Goal: Task Accomplishment & Management: Use online tool/utility

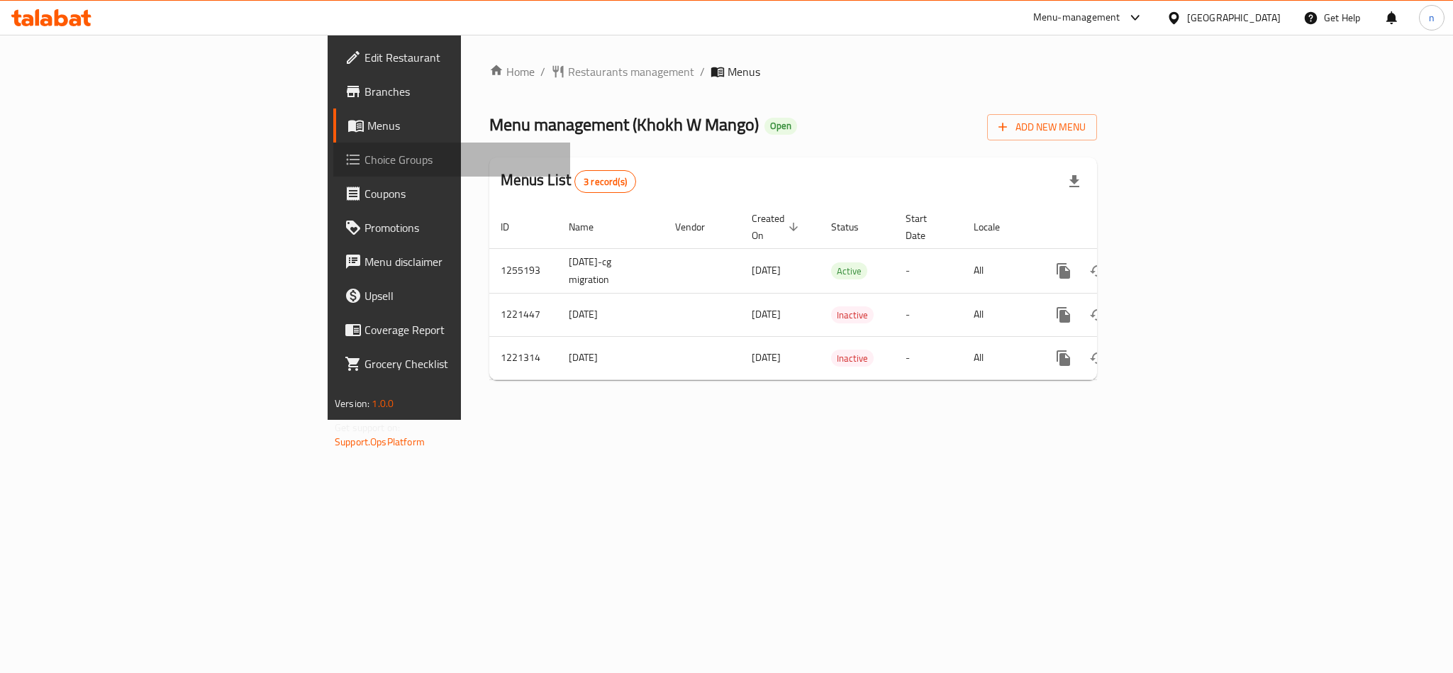
click at [364, 165] on span "Choice Groups" at bounding box center [461, 159] width 194 height 17
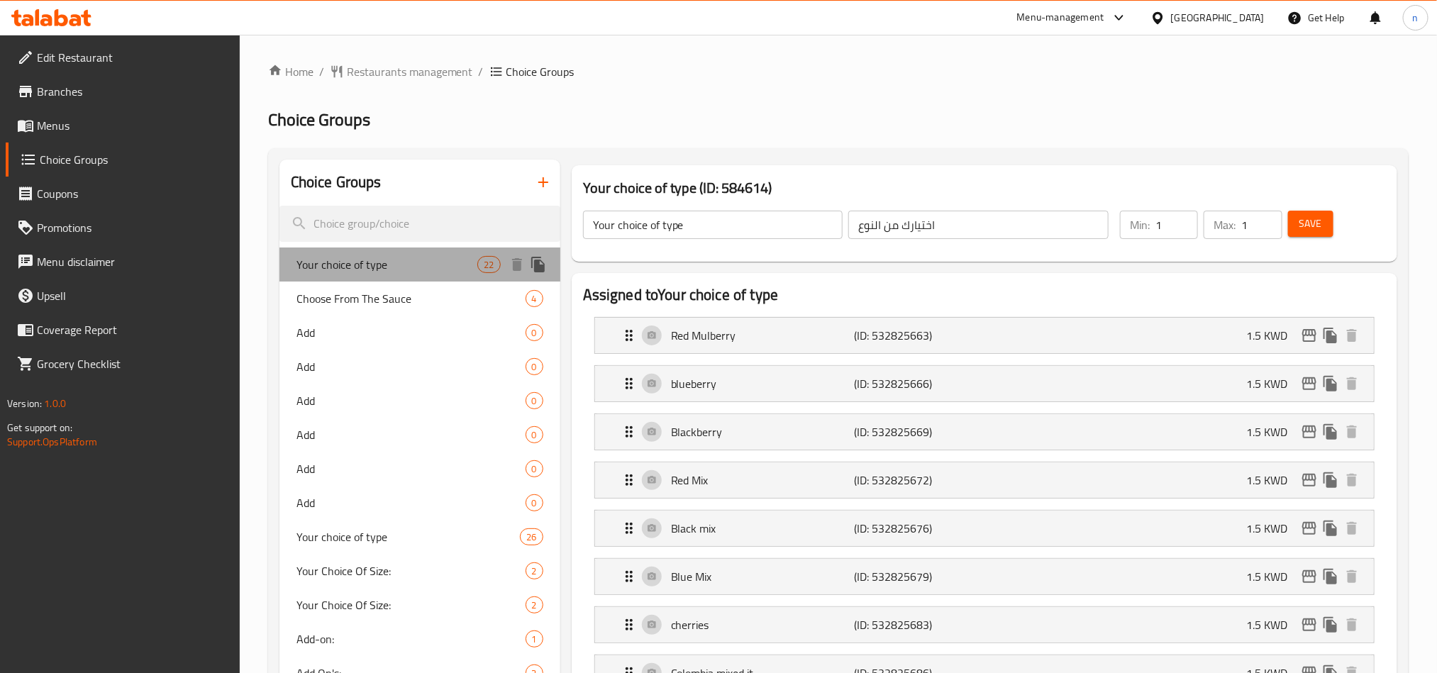
click at [385, 264] on span "Your choice of type" at bounding box center [387, 264] width 182 height 17
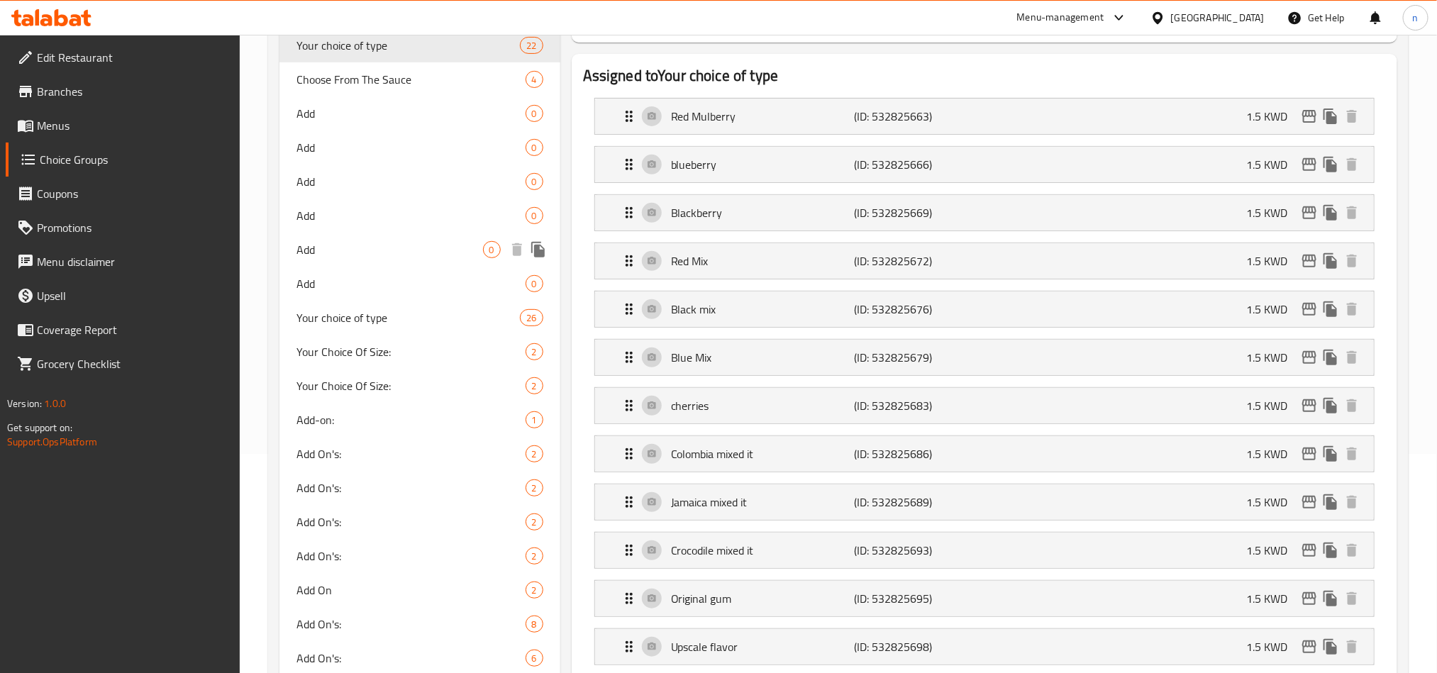
scroll to position [213, 0]
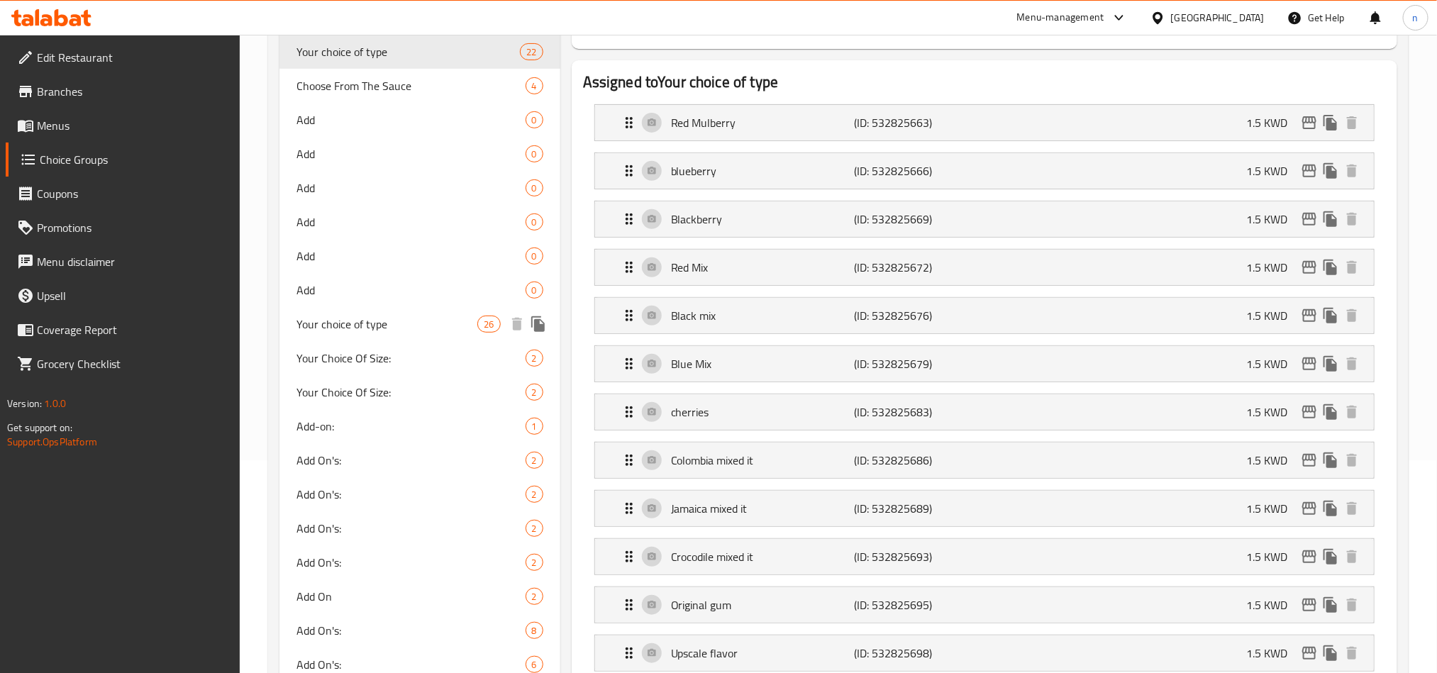
click at [407, 323] on span "Your choice of type" at bounding box center [387, 324] width 182 height 17
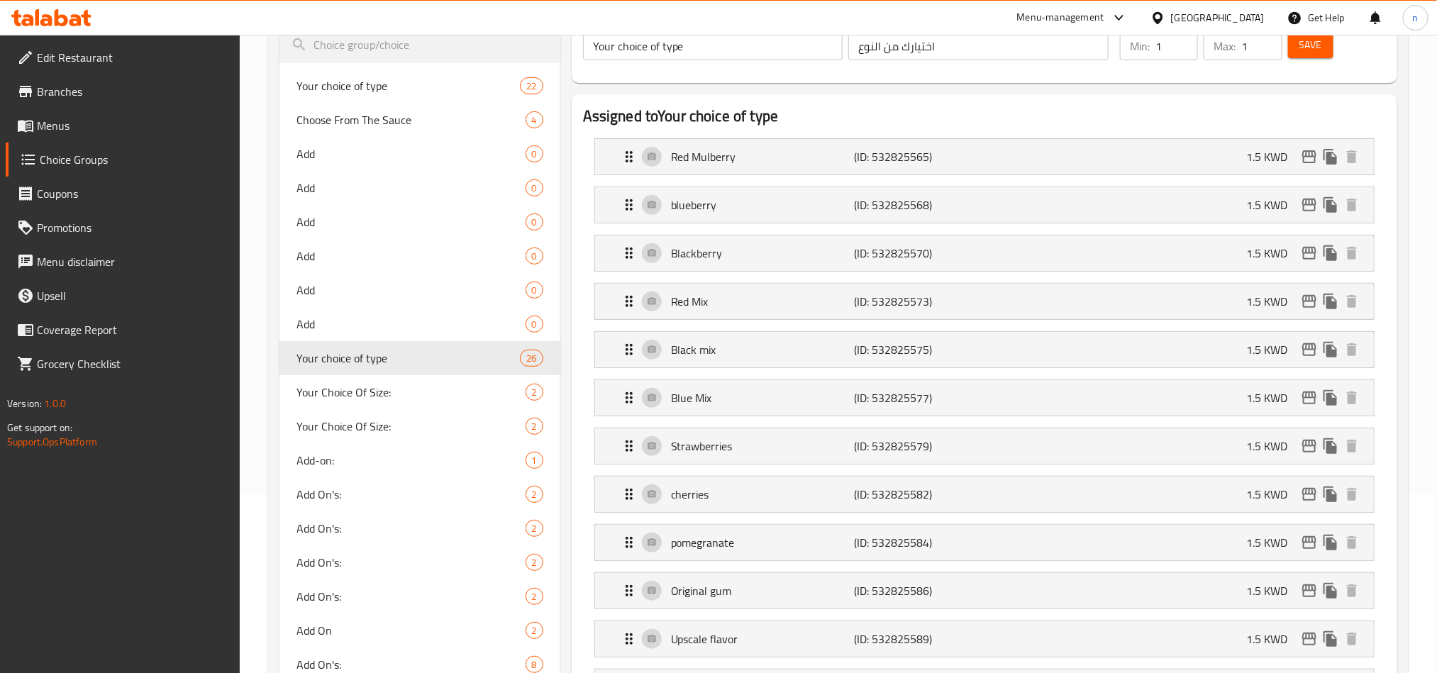
scroll to position [106, 0]
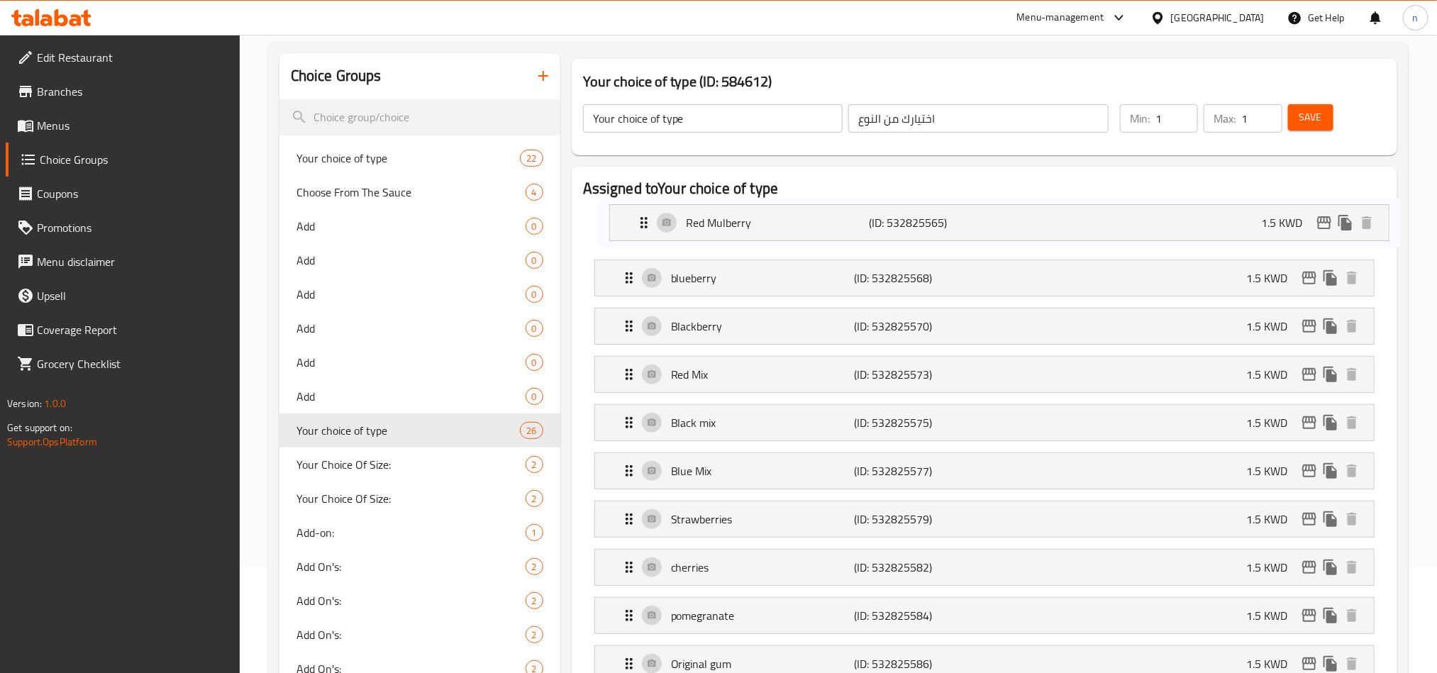
drag, startPoint x: 666, startPoint y: 220, endPoint x: 681, endPoint y: 217, distance: 15.2
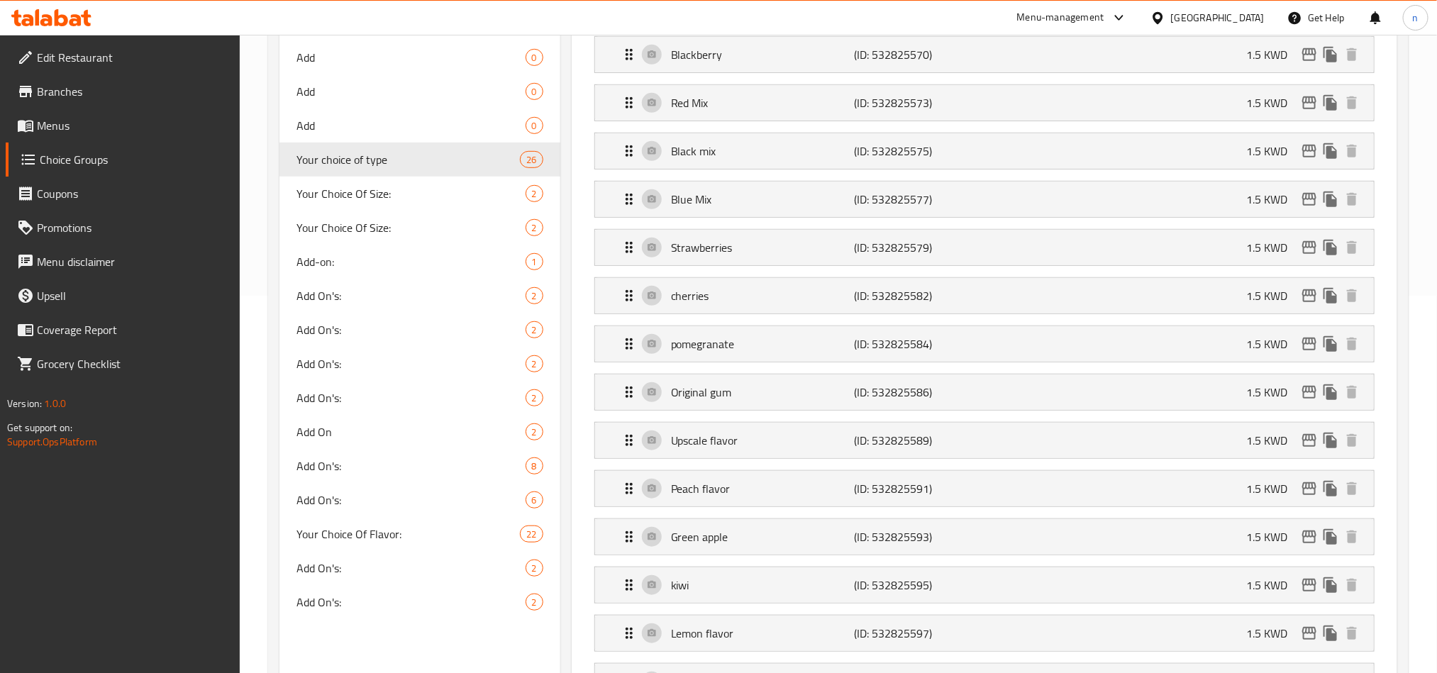
scroll to position [319, 0]
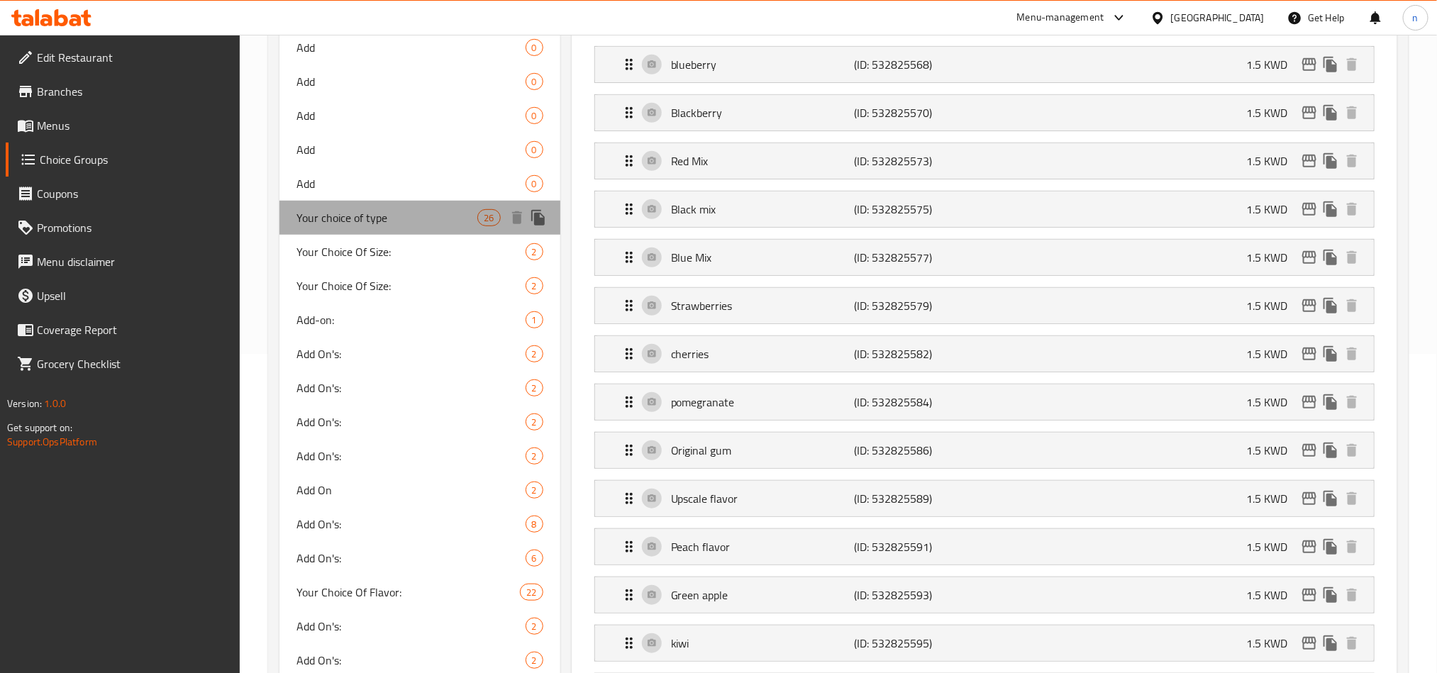
click at [440, 219] on span "Your choice of type" at bounding box center [387, 217] width 182 height 17
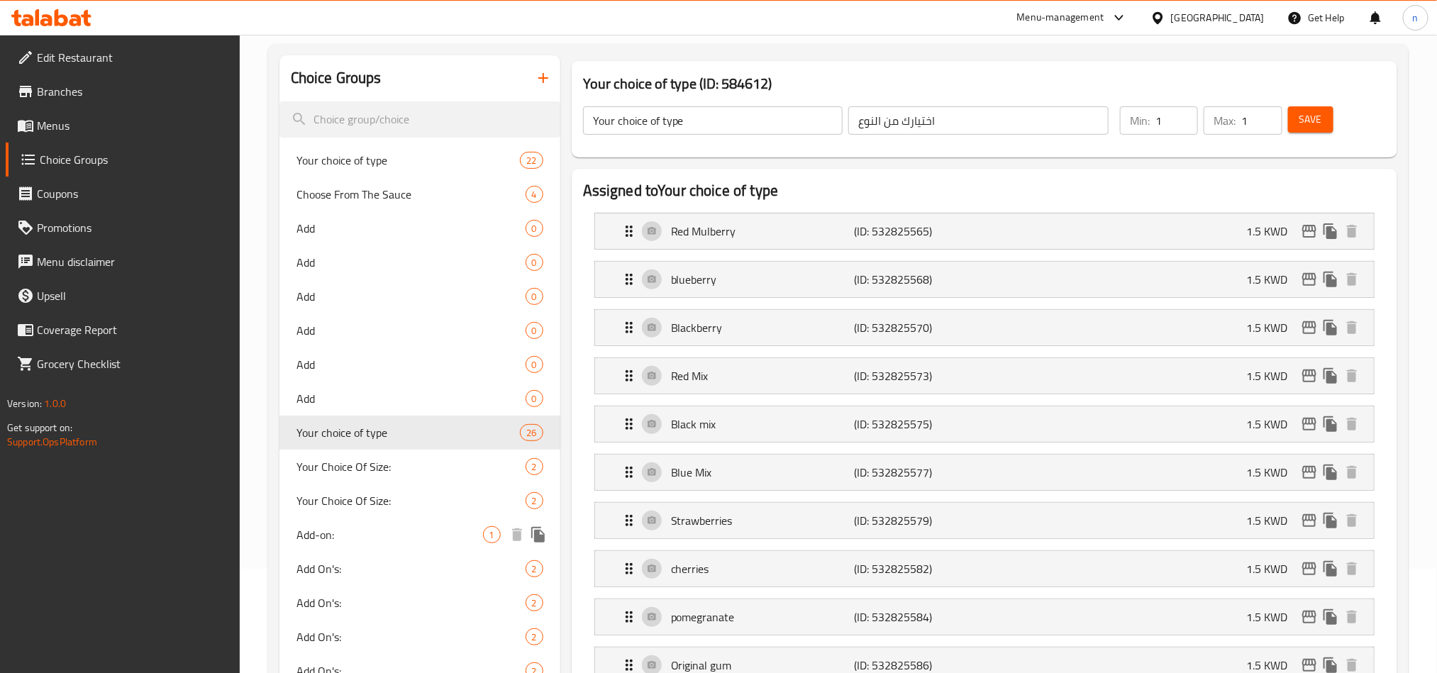
scroll to position [0, 0]
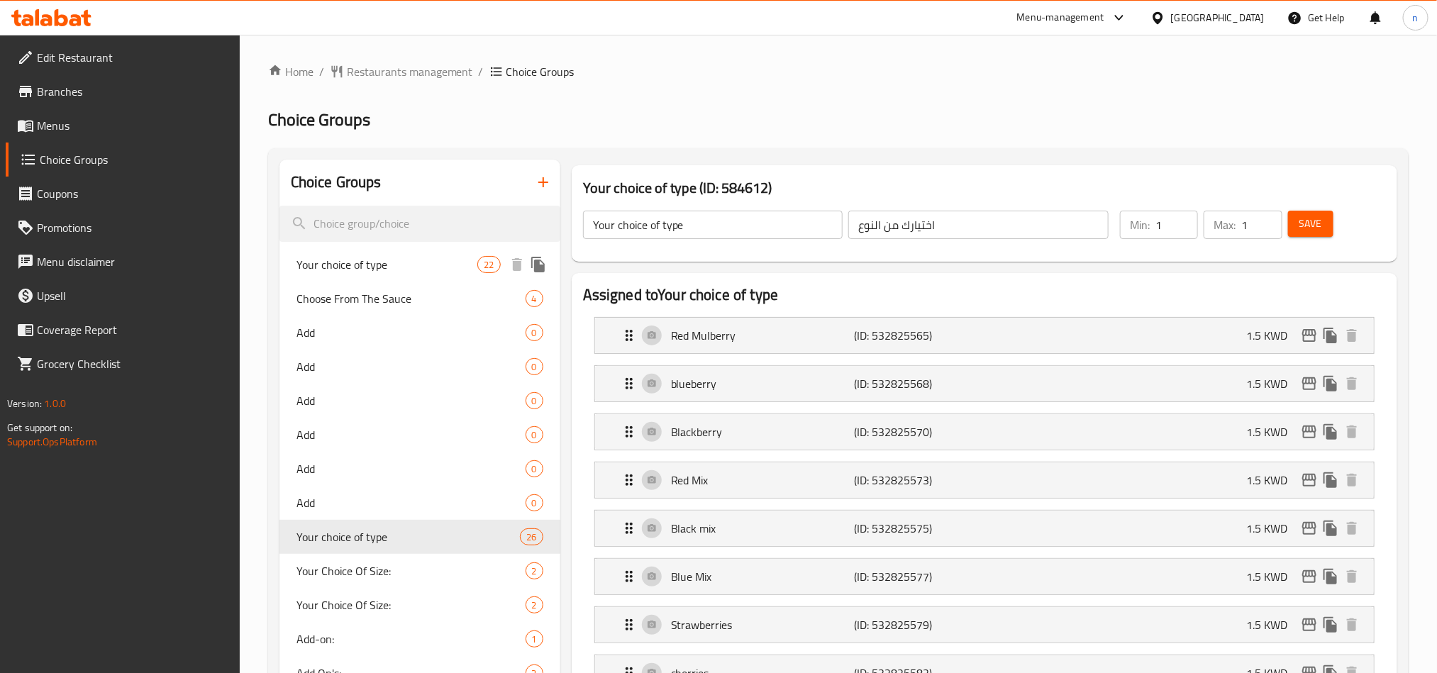
click at [381, 271] on span "Your choice of type" at bounding box center [387, 264] width 182 height 17
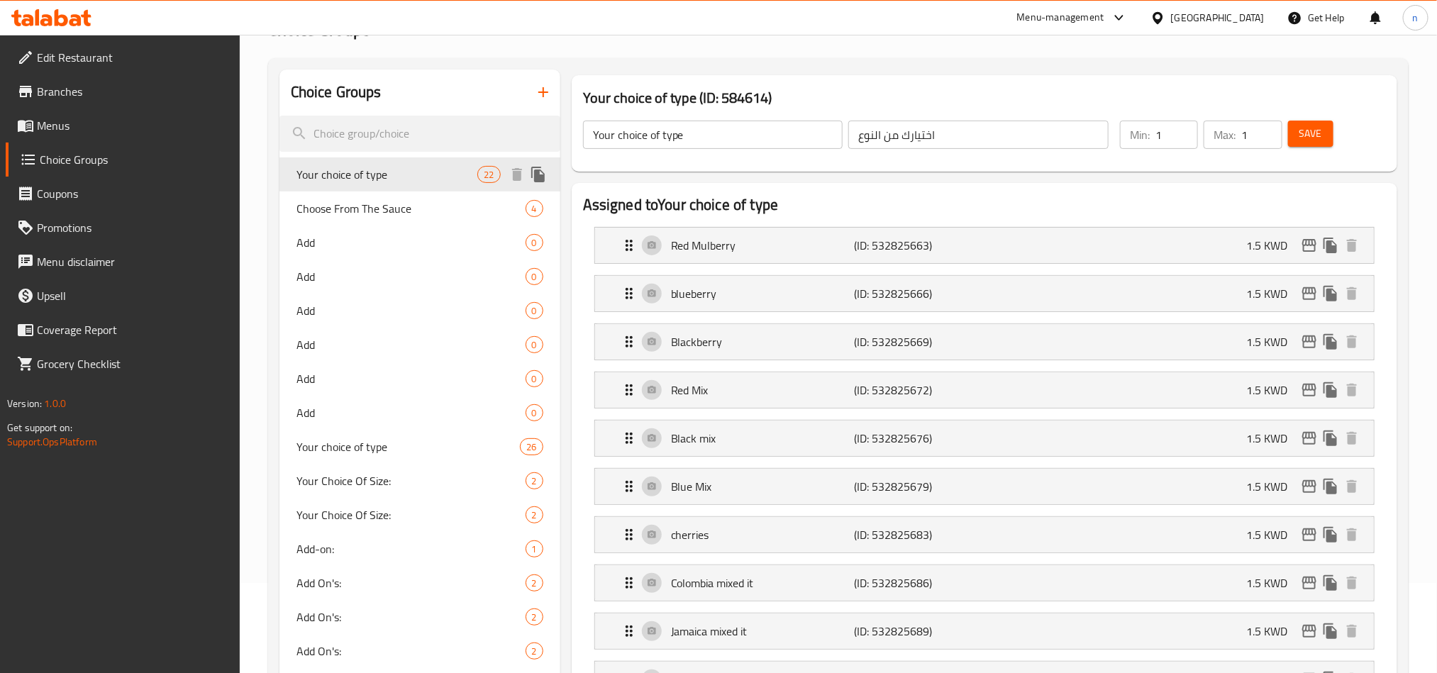
scroll to position [213, 0]
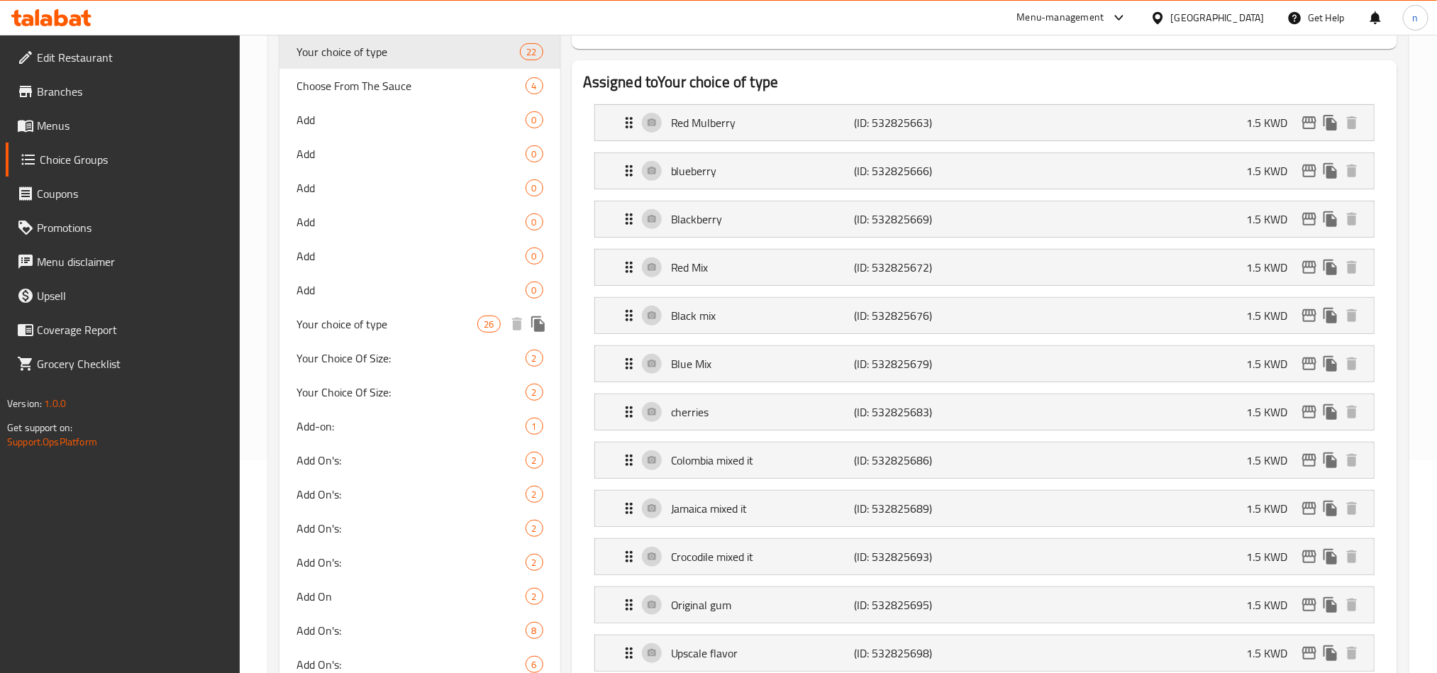
click at [400, 330] on span "Your choice of type" at bounding box center [387, 324] width 182 height 17
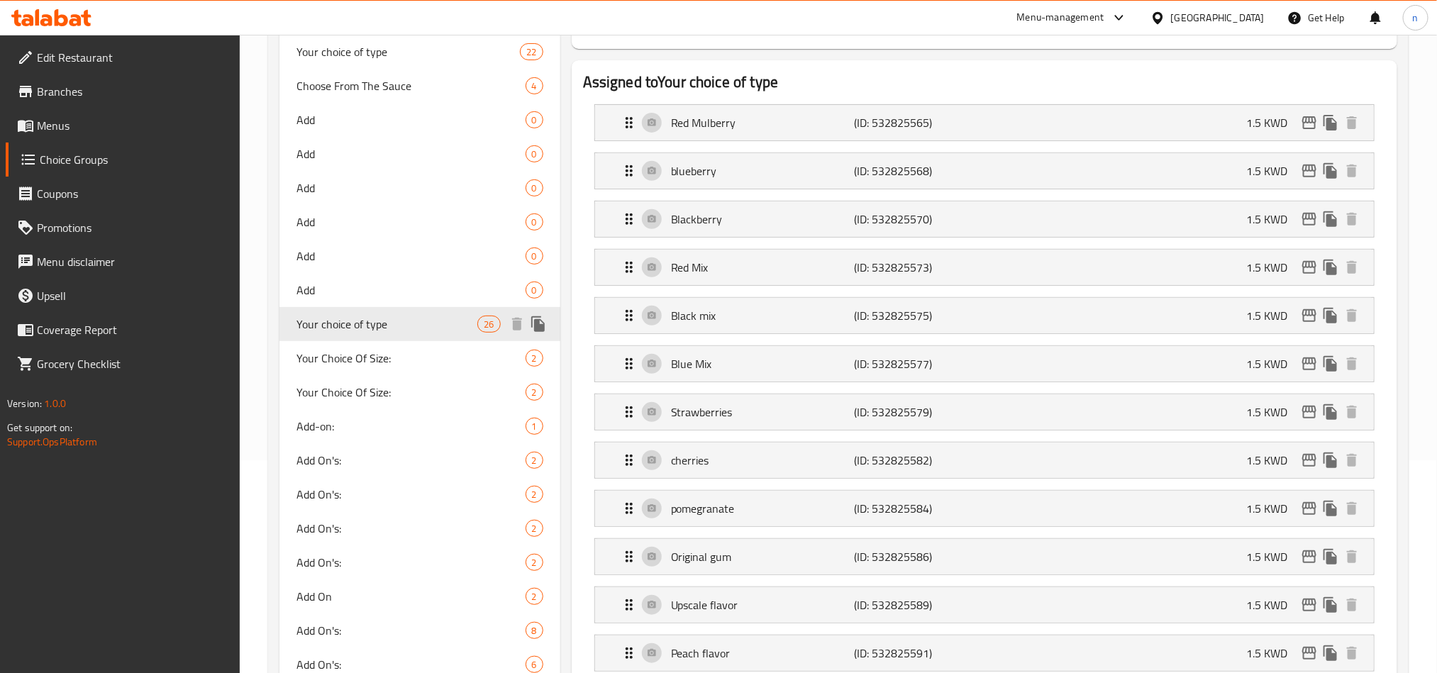
type input "اختيارك من النوع"
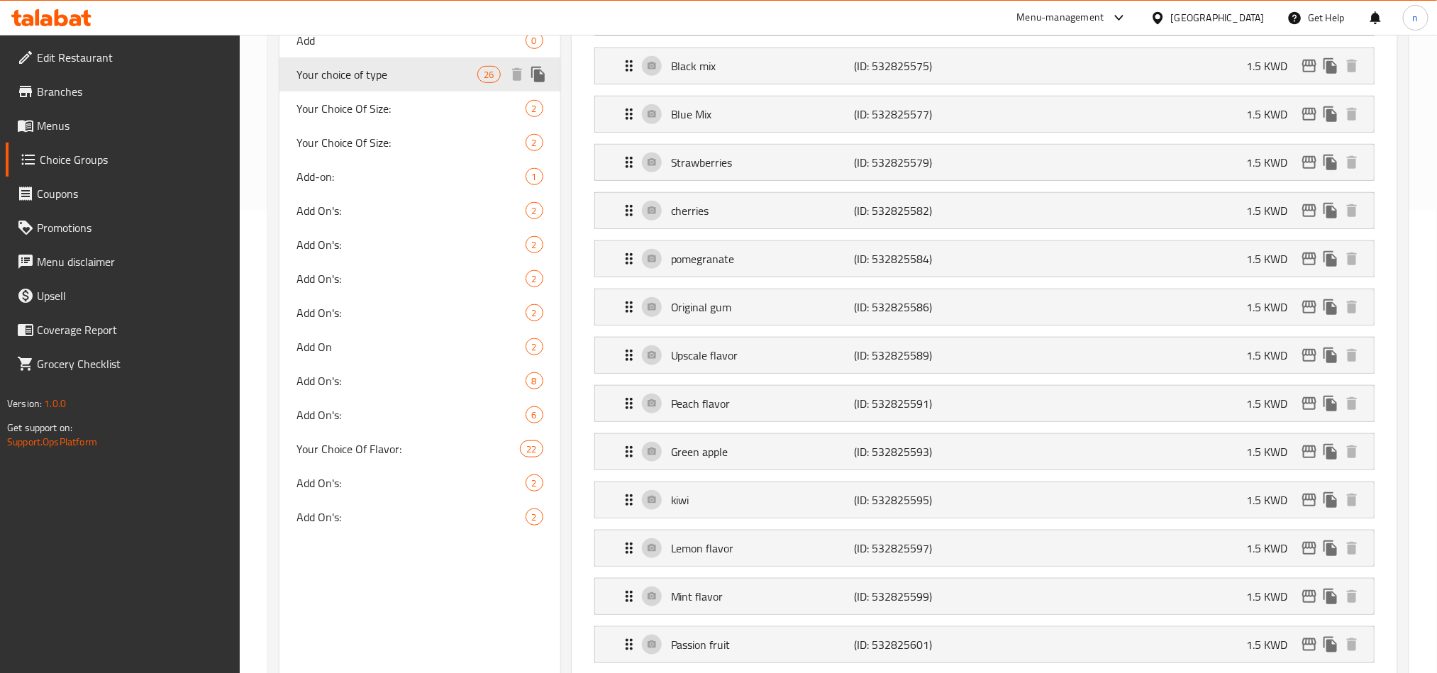
scroll to position [532, 0]
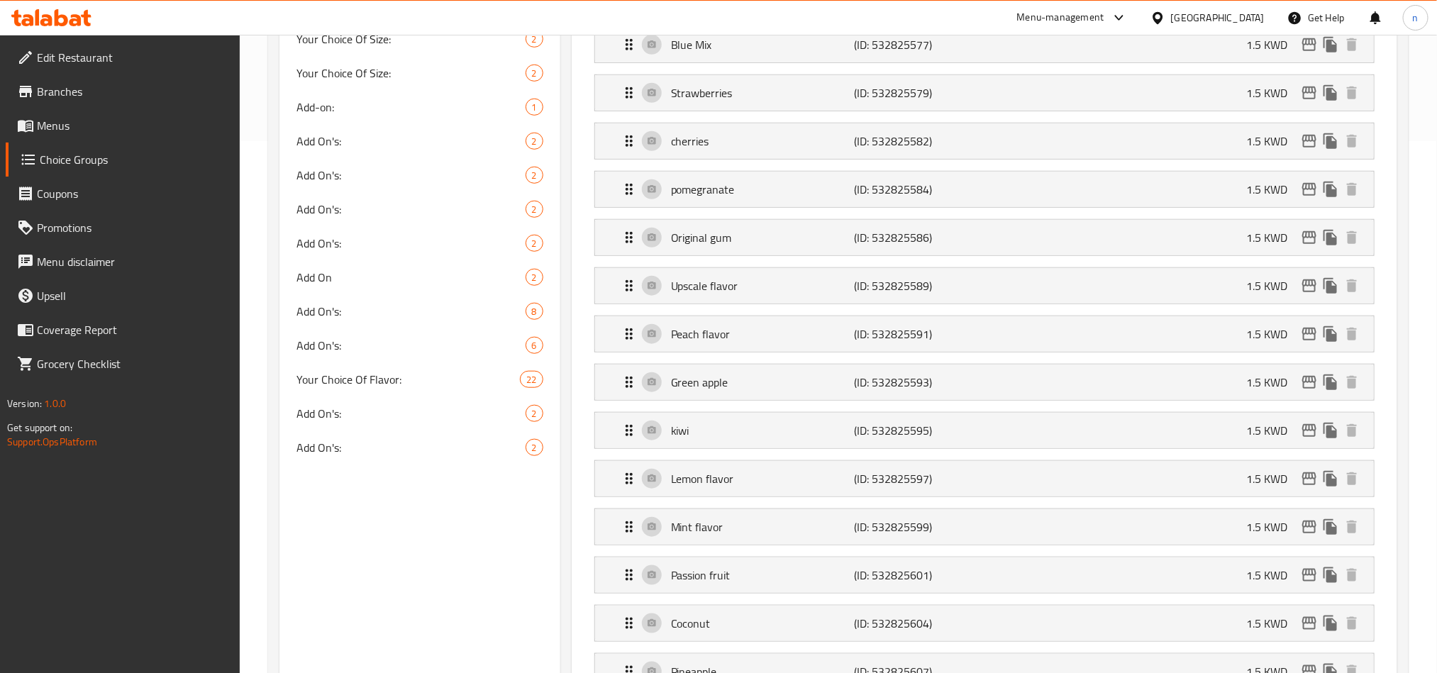
click at [66, 19] on icon at bounding box center [61, 17] width 13 height 17
